Goal: Contribute content: Add original content to the website for others to see

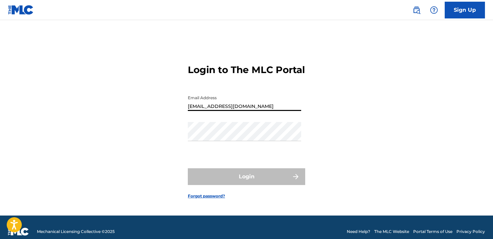
type input "[EMAIL_ADDRESS][DOMAIN_NAME]"
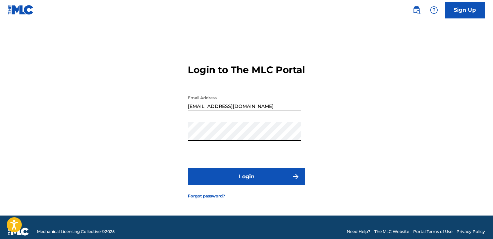
click at [246, 183] on button "Login" at bounding box center [246, 176] width 117 height 17
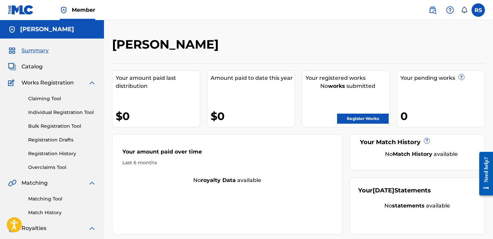
click at [36, 69] on span "Catalog" at bounding box center [31, 67] width 21 height 8
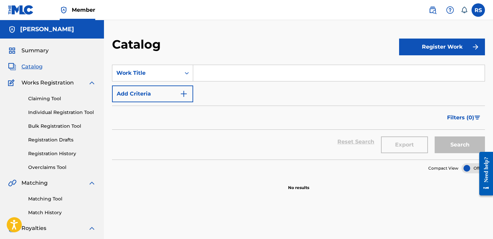
click at [40, 54] on span "Summary" at bounding box center [34, 51] width 27 height 8
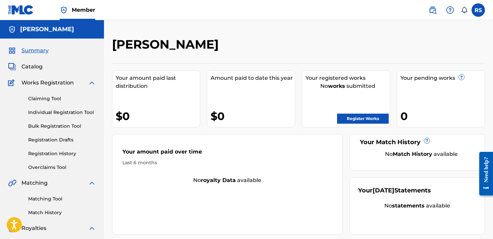
click at [420, 98] on div "Your pending works ? 0" at bounding box center [441, 98] width 88 height 57
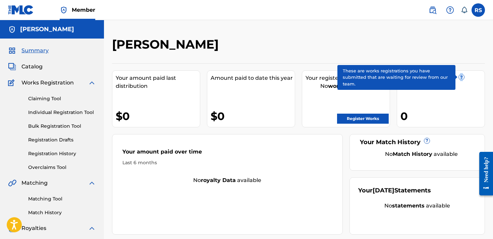
click at [461, 77] on span "?" at bounding box center [461, 76] width 5 height 5
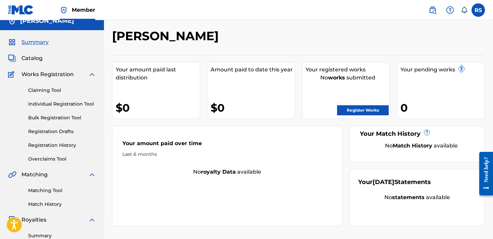
scroll to position [-1, 0]
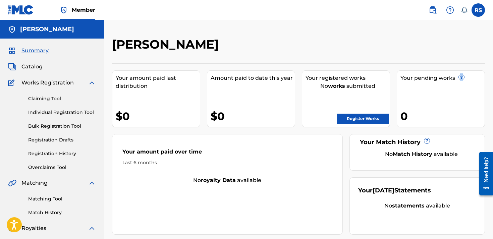
click at [367, 116] on link "Register Works" at bounding box center [363, 119] width 52 height 10
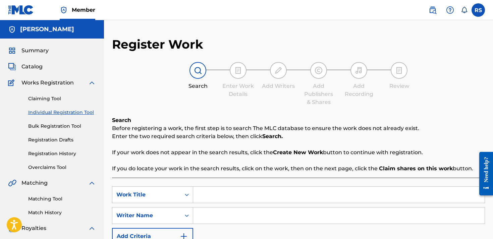
click at [149, 92] on div "Search Enter Work Details Add Writers Add Publishers & Shares Add Recording Rev…" at bounding box center [298, 84] width 373 height 44
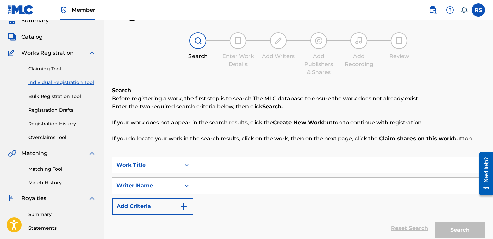
scroll to position [22, 0]
